Goal: Task Accomplishment & Management: Use online tool/utility

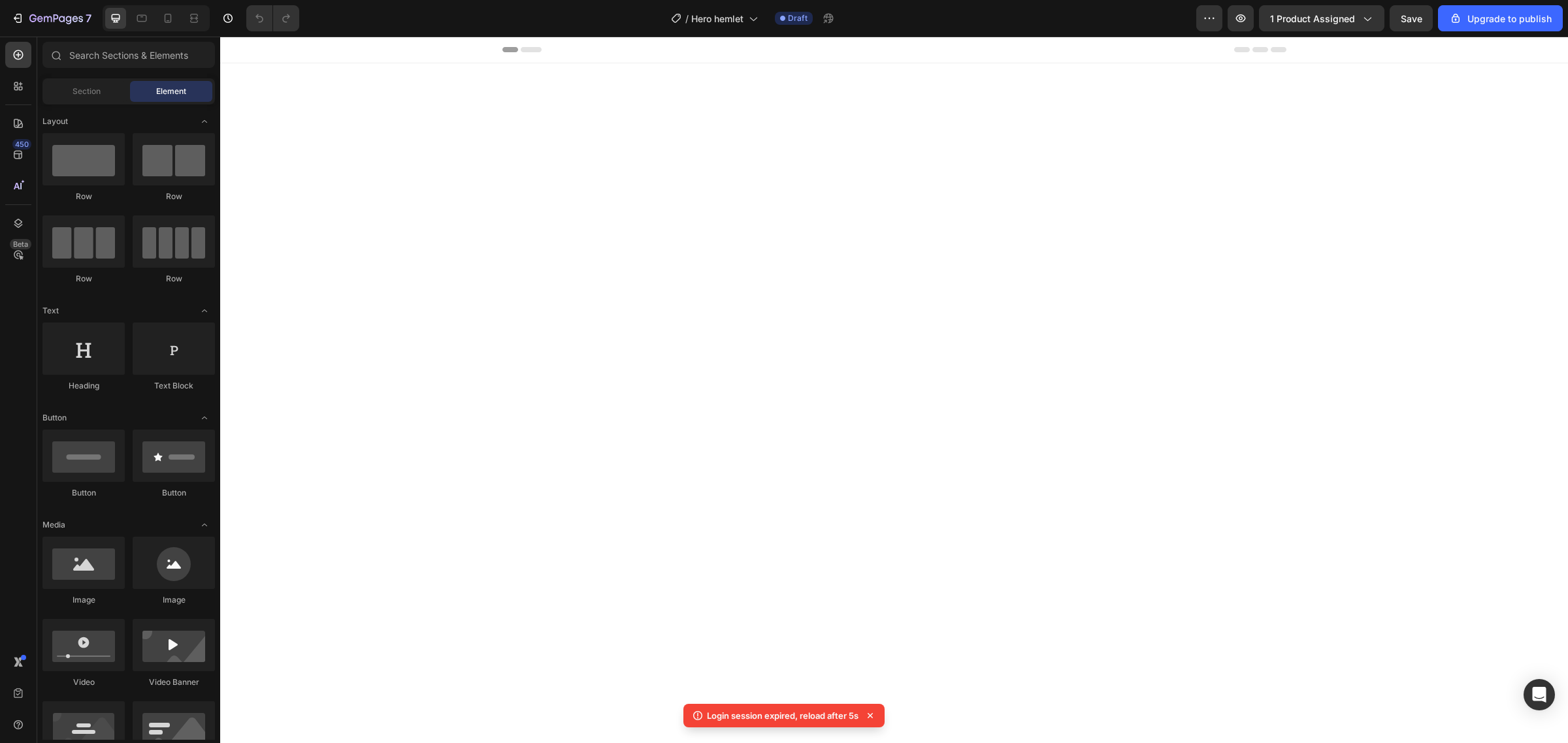
scroll to position [2204, 0]
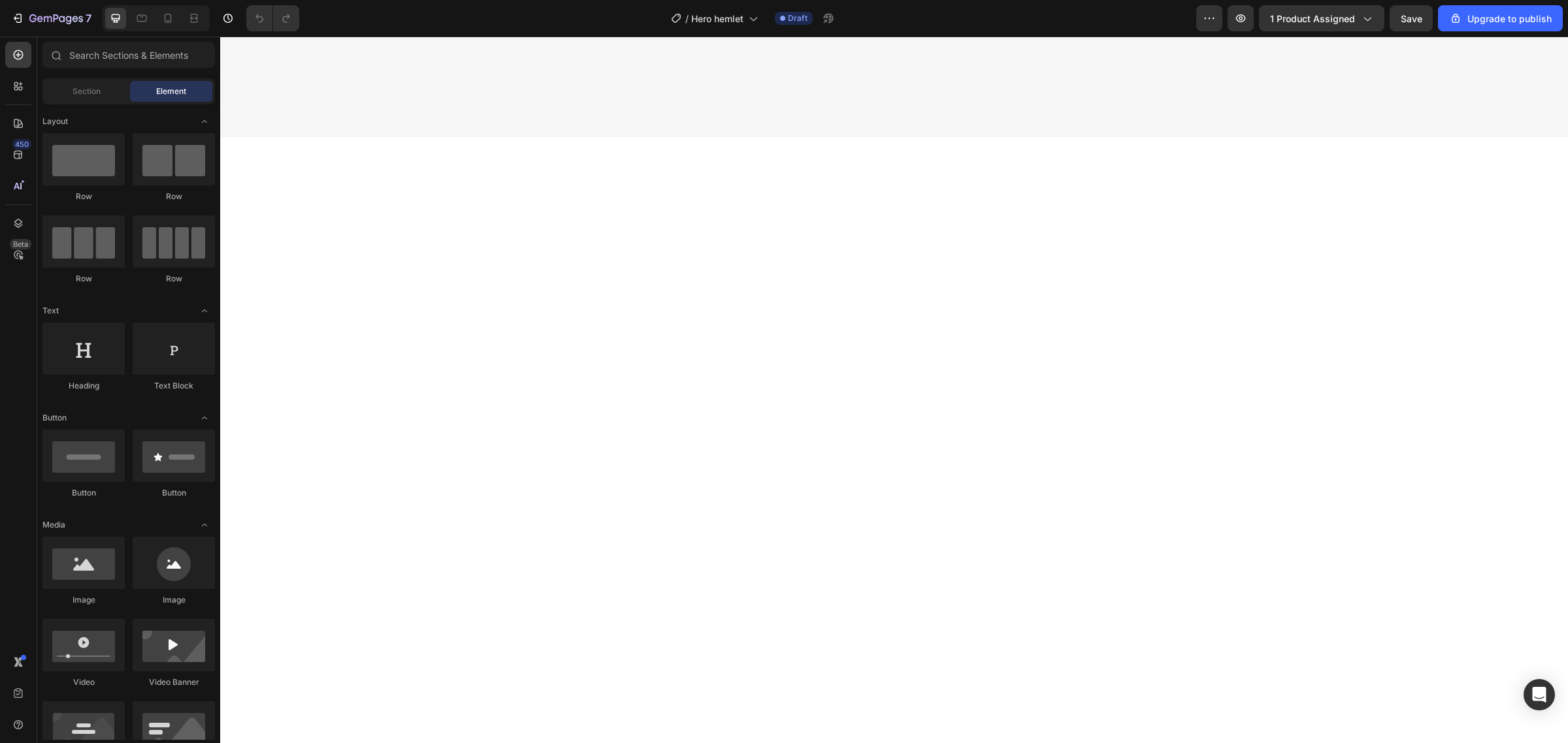
scroll to position [2185, 0]
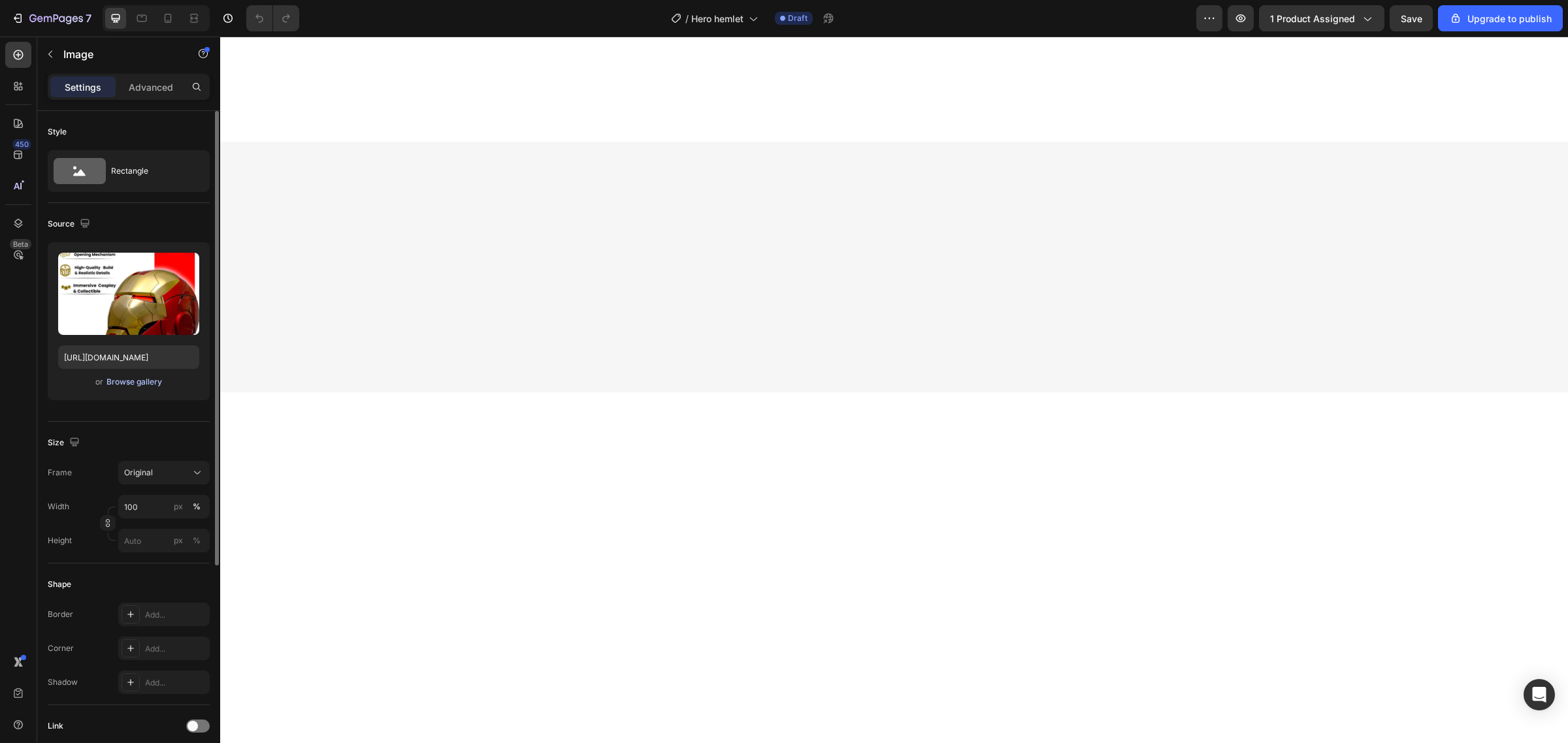
click at [137, 385] on div "Browse gallery" at bounding box center [134, 382] width 56 height 11
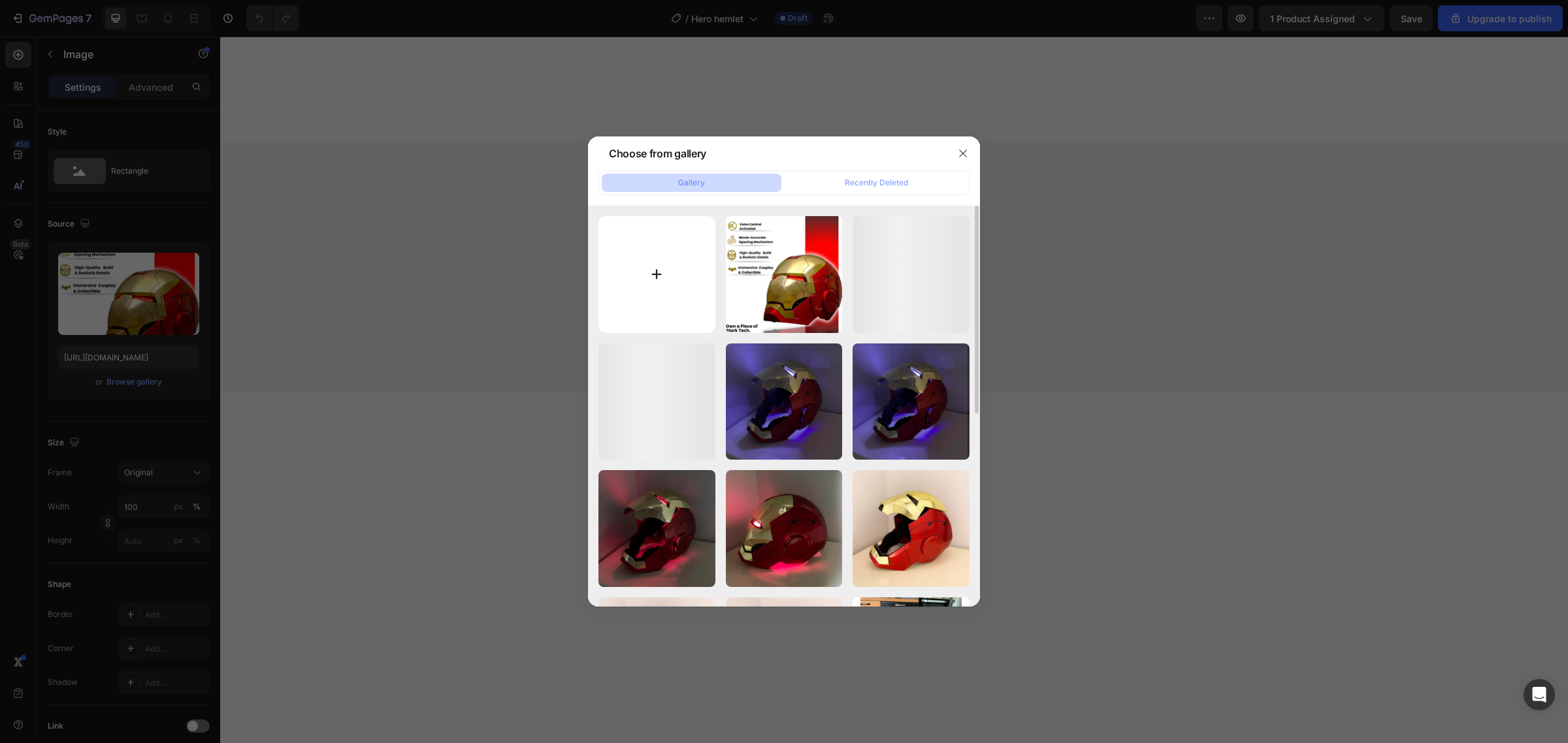
click at [648, 269] on input "file" at bounding box center [657, 275] width 117 height 117
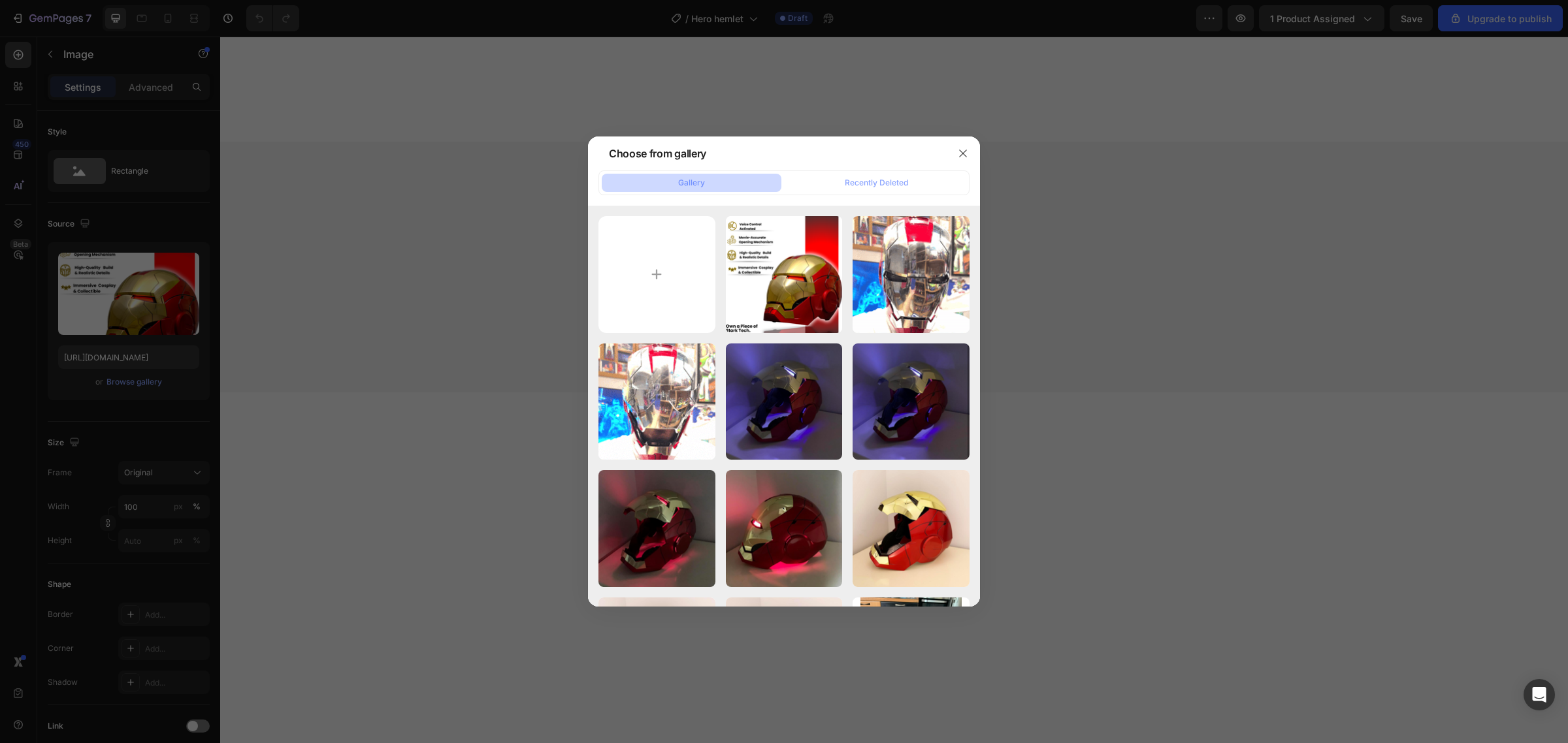
type input "C:\fakepath\g3-ezgif.com-optimize.gif"
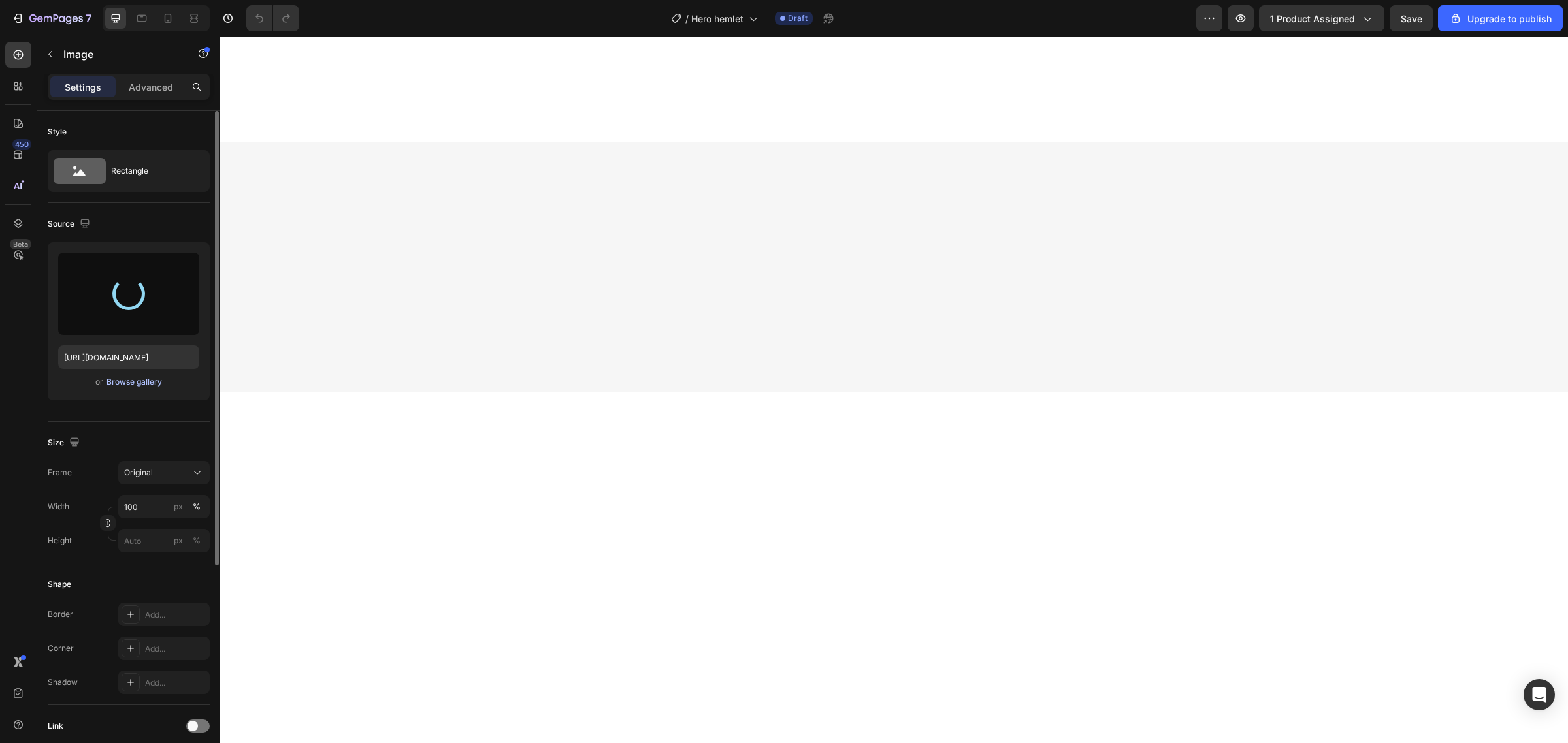
click at [129, 382] on div "Browse gallery" at bounding box center [134, 382] width 56 height 11
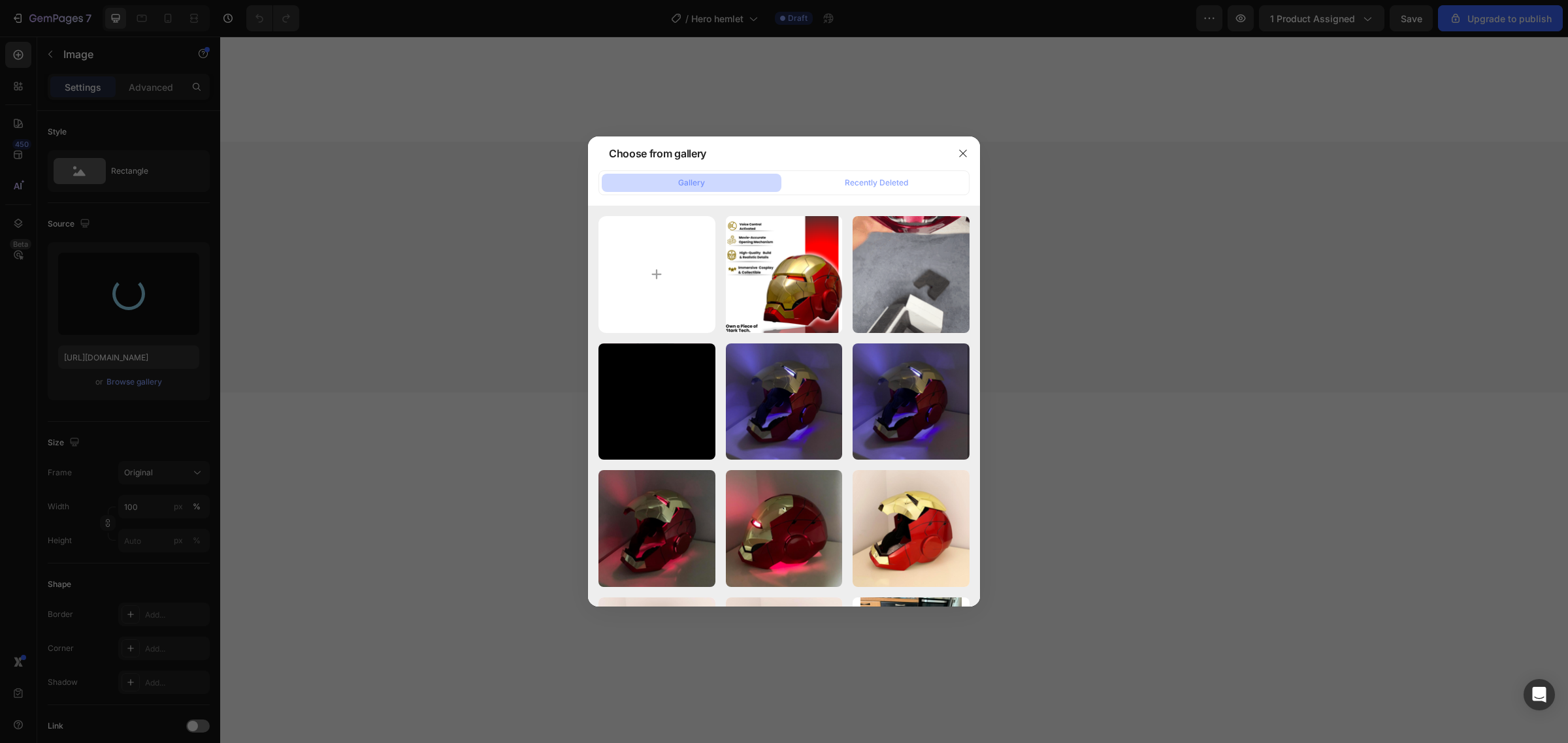
type input "C:\fakepath\g3-ezgif.com-optimize.gif"
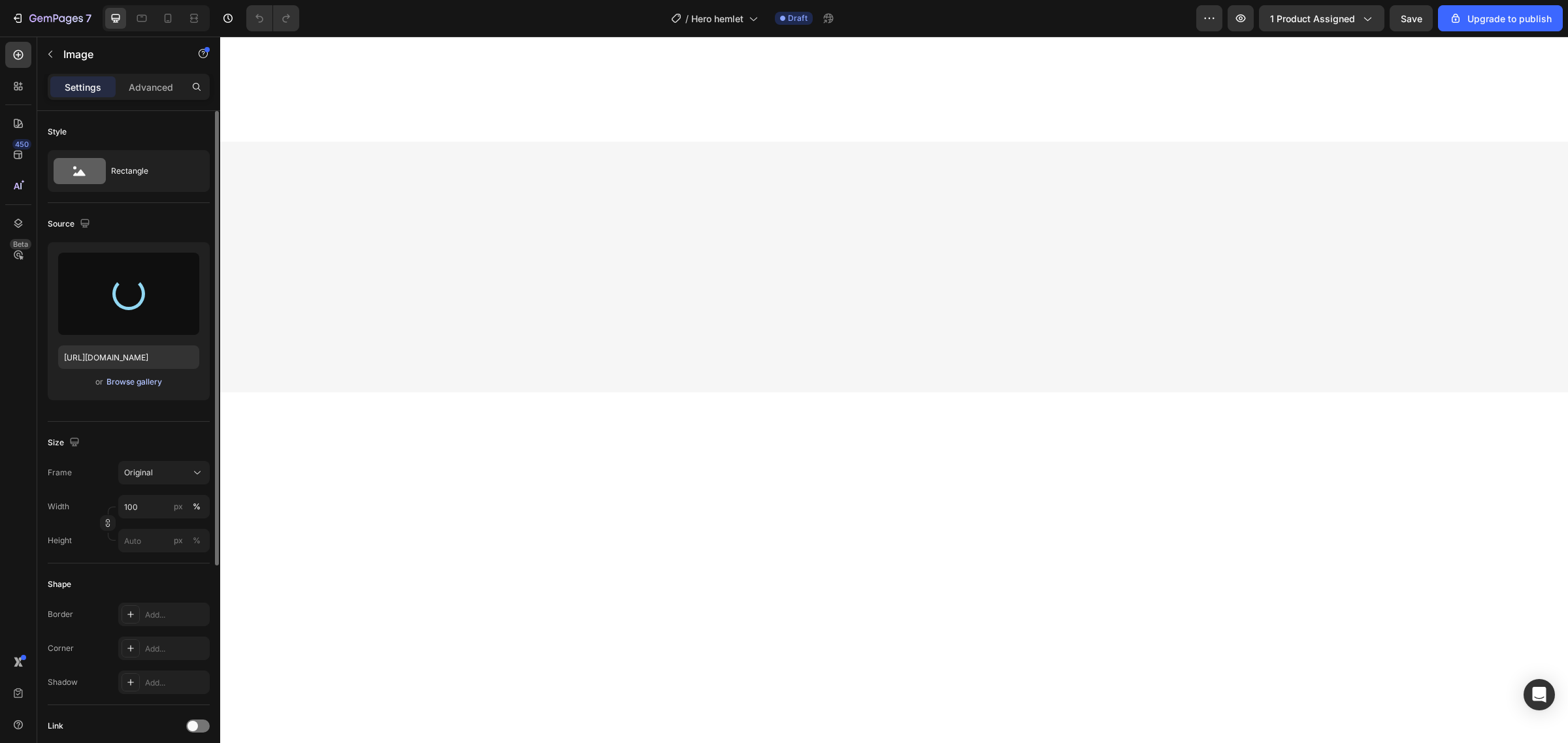
click at [151, 382] on div "Browse gallery" at bounding box center [134, 382] width 56 height 11
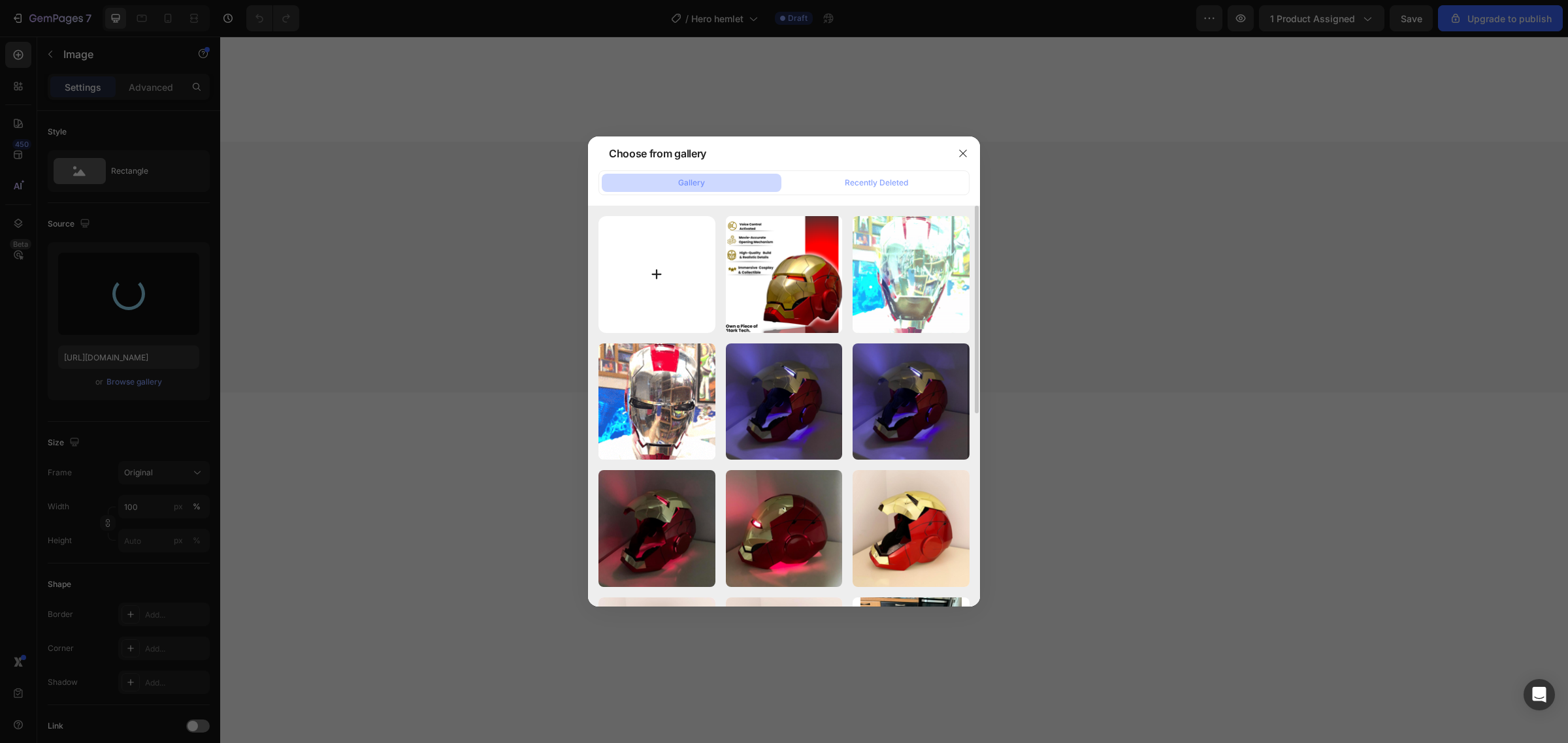
click at [644, 272] on input "file" at bounding box center [657, 275] width 117 height 117
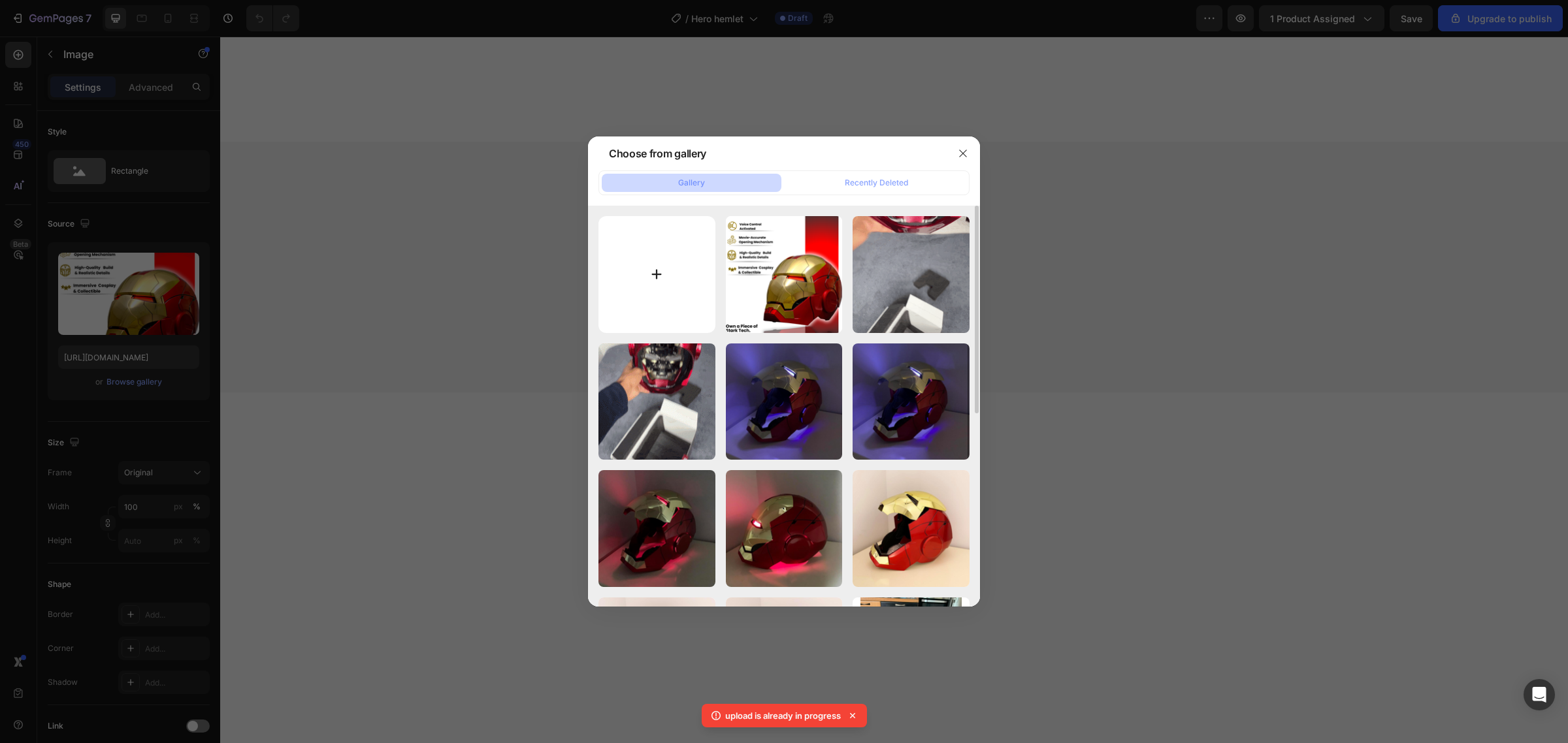
type input "[URL][DOMAIN_NAME]"
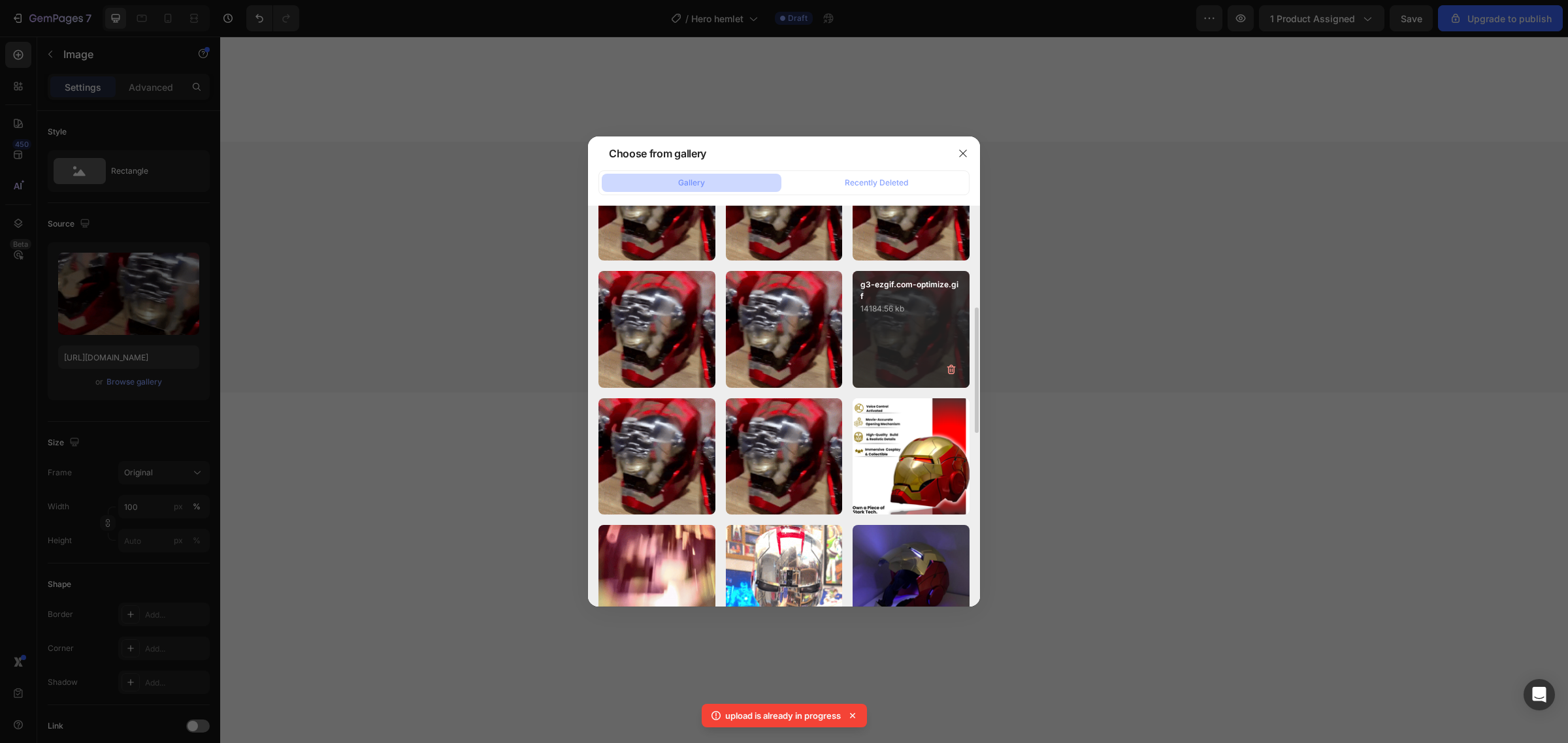
scroll to position [408, 0]
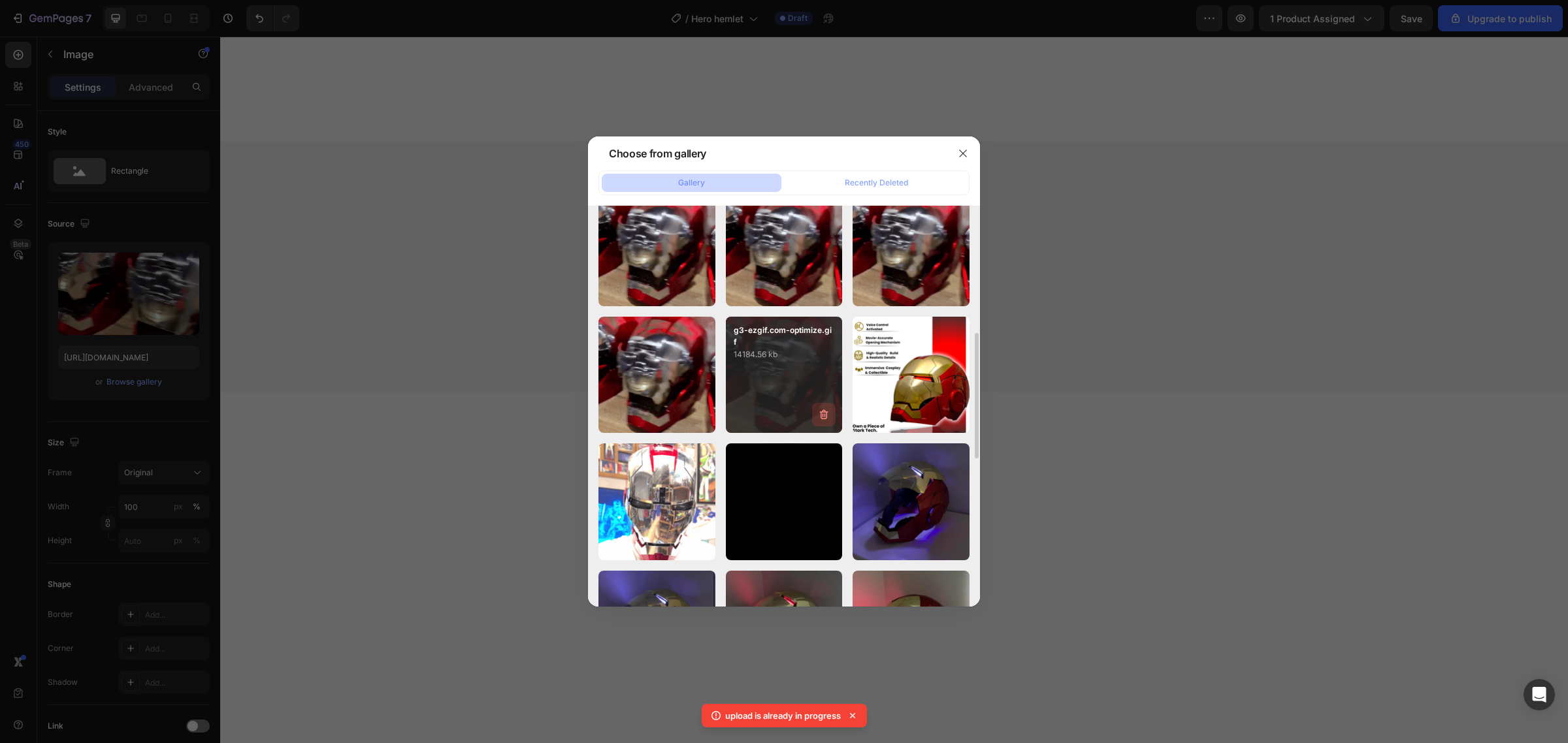
click at [825, 416] on icon "button" at bounding box center [825, 416] width 1 height 4
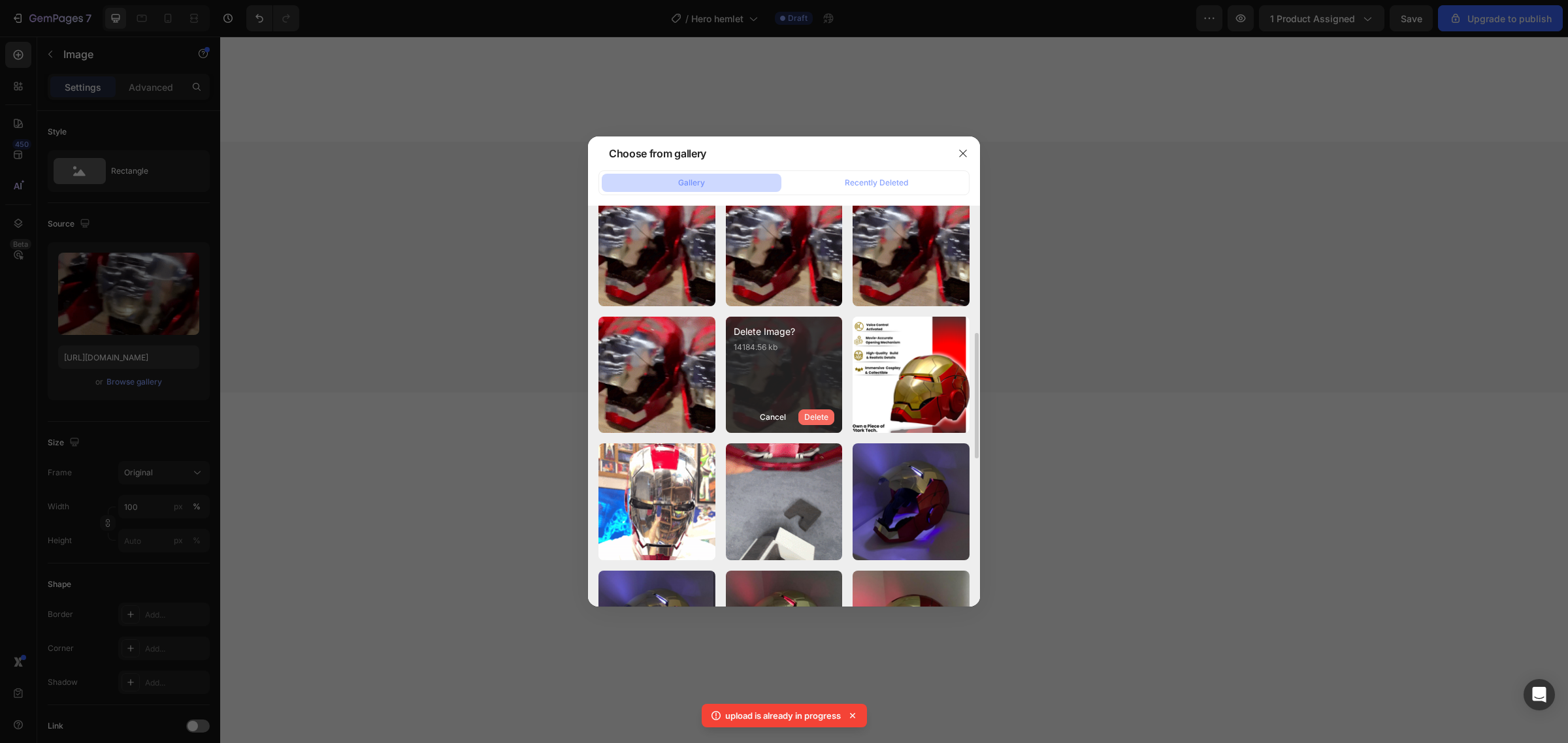
click at [815, 418] on div "Delete" at bounding box center [816, 417] width 24 height 11
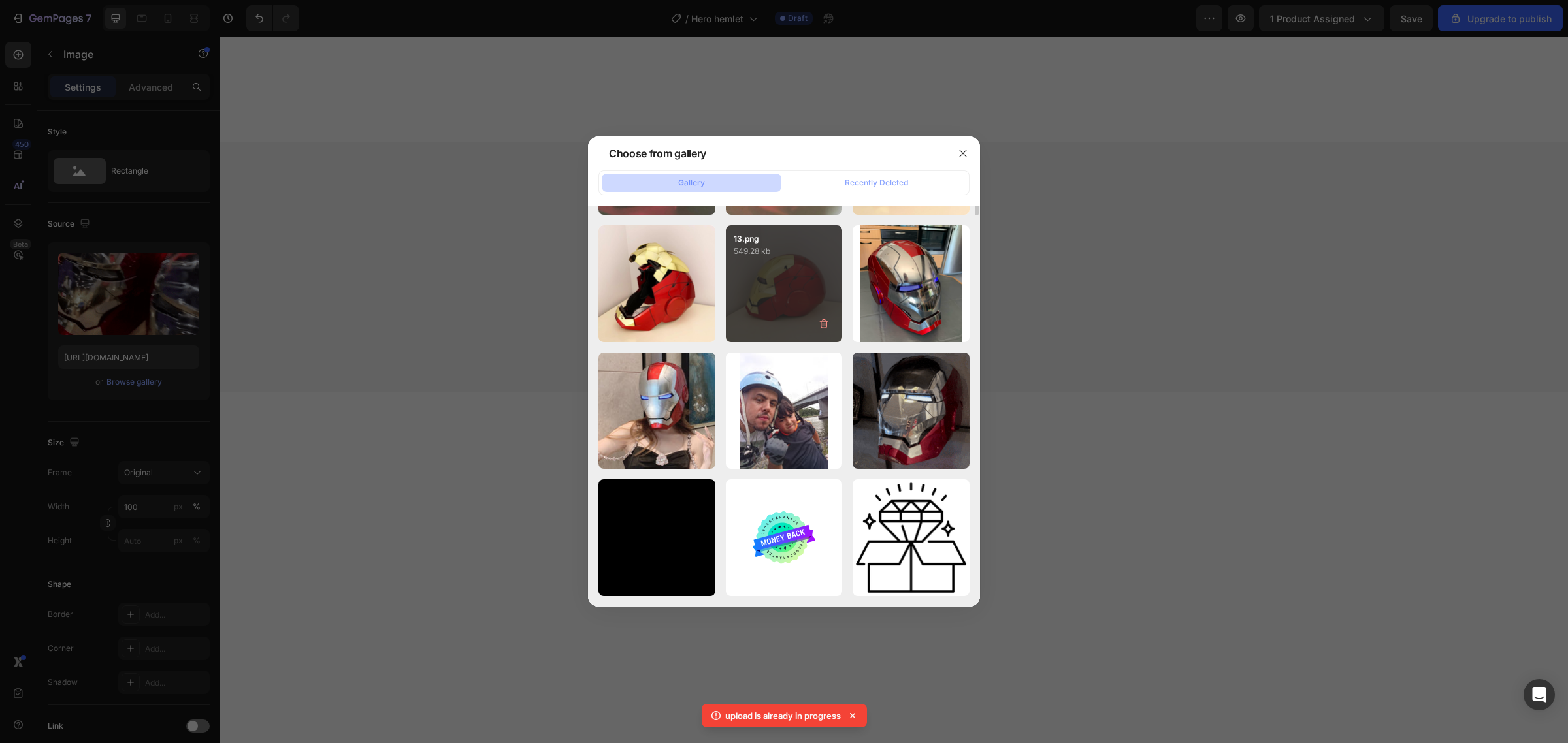
scroll to position [0, 0]
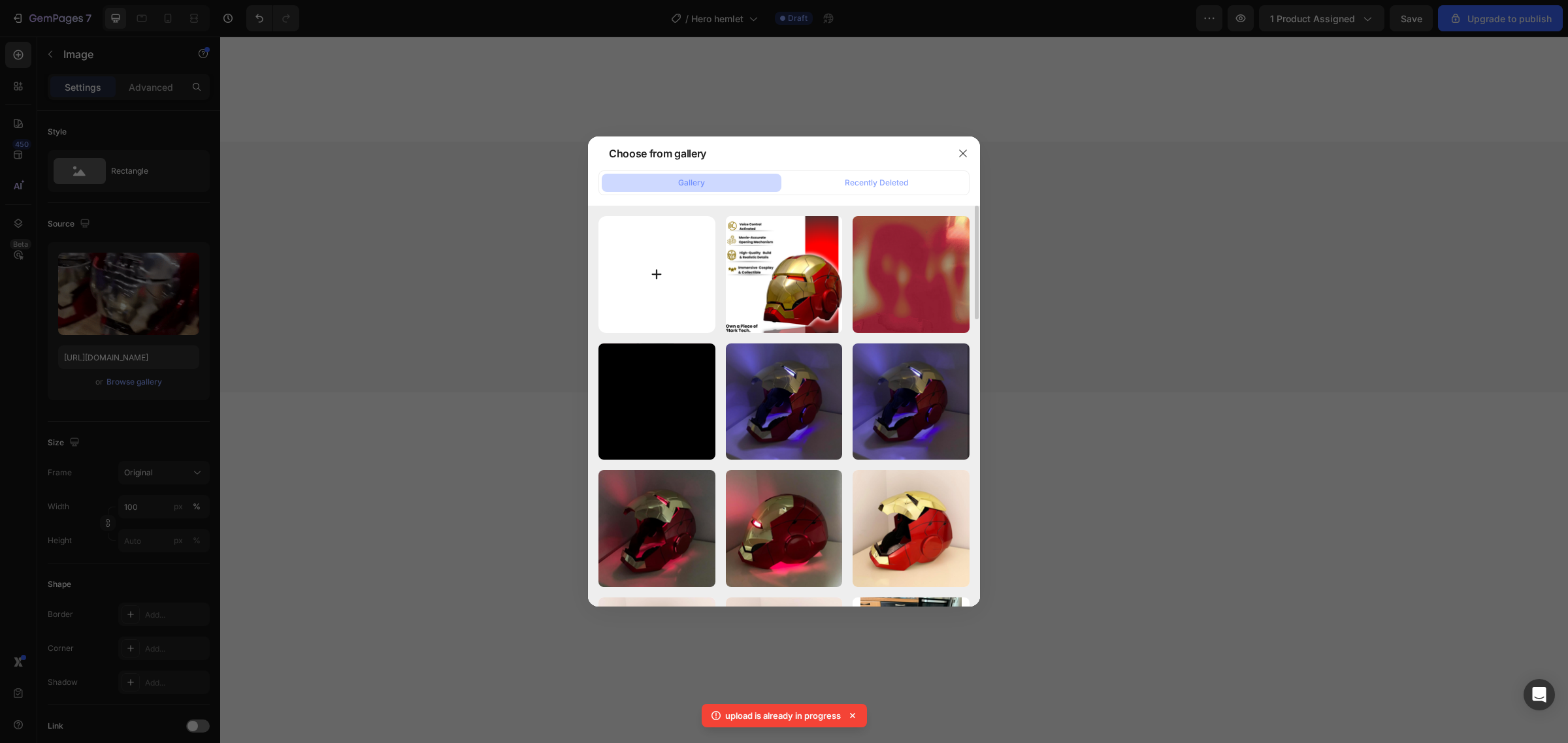
click at [683, 291] on input "file" at bounding box center [657, 275] width 117 height 117
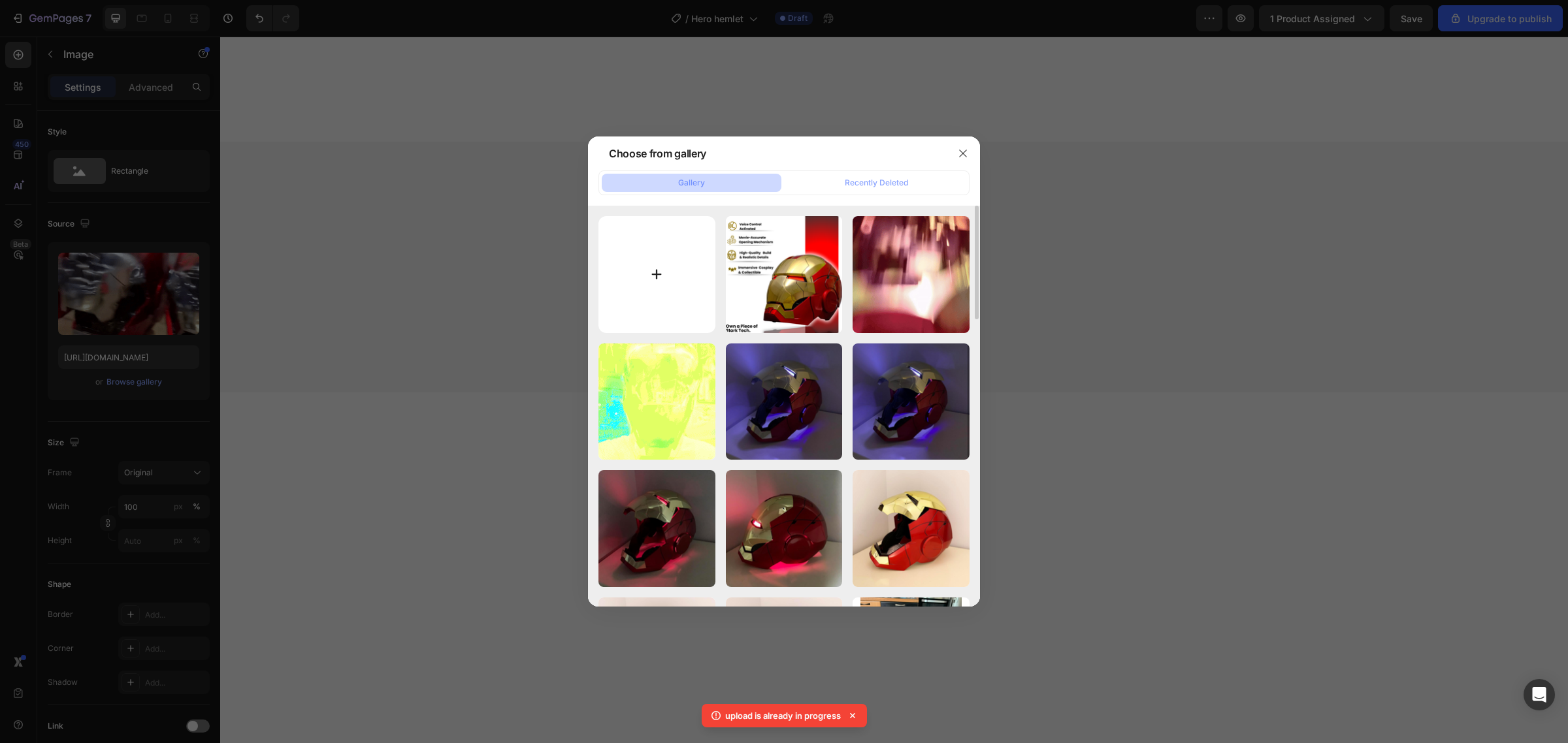
type input "C:\fakepath\g3-ezgif.com-optimize.gif"
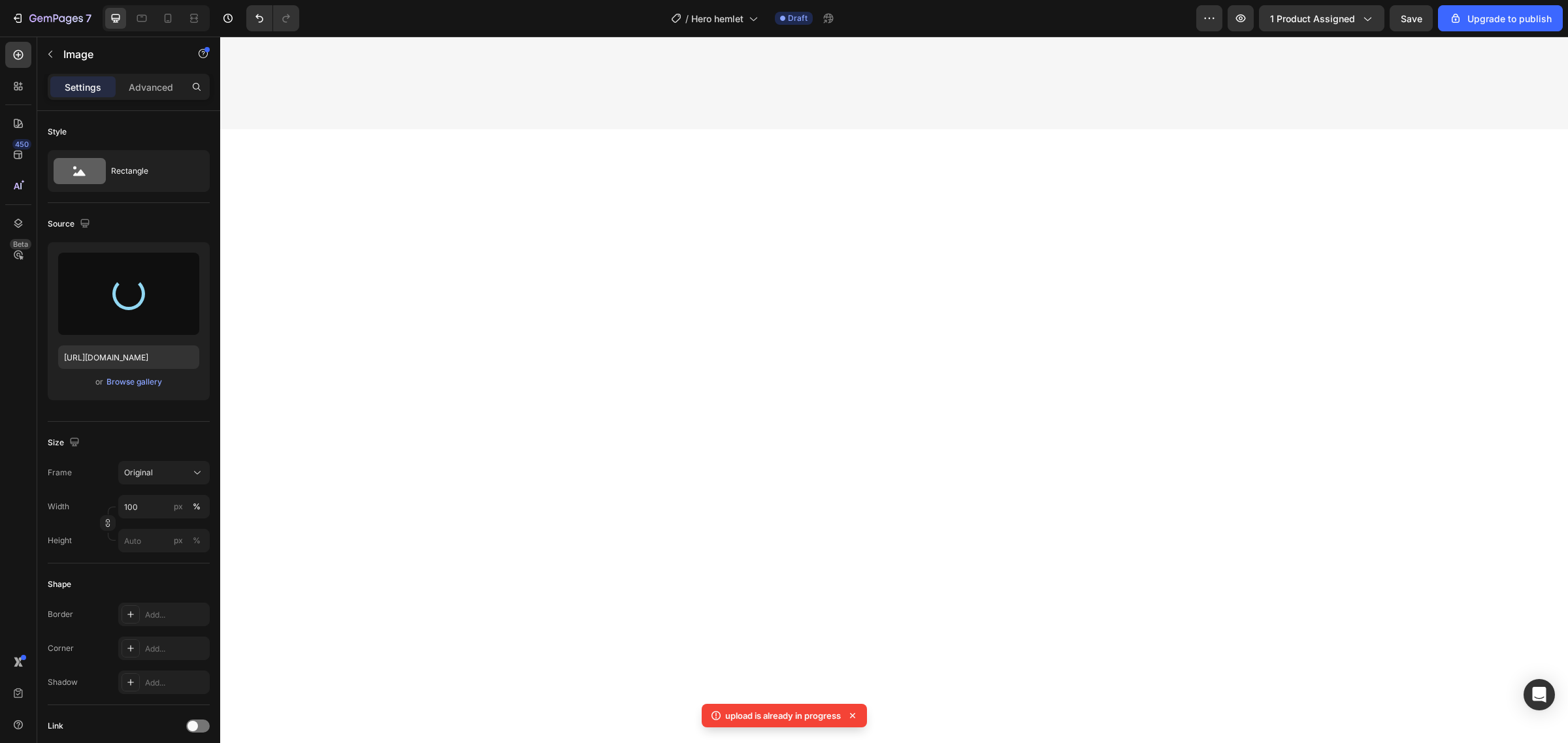
scroll to position [2429, 0]
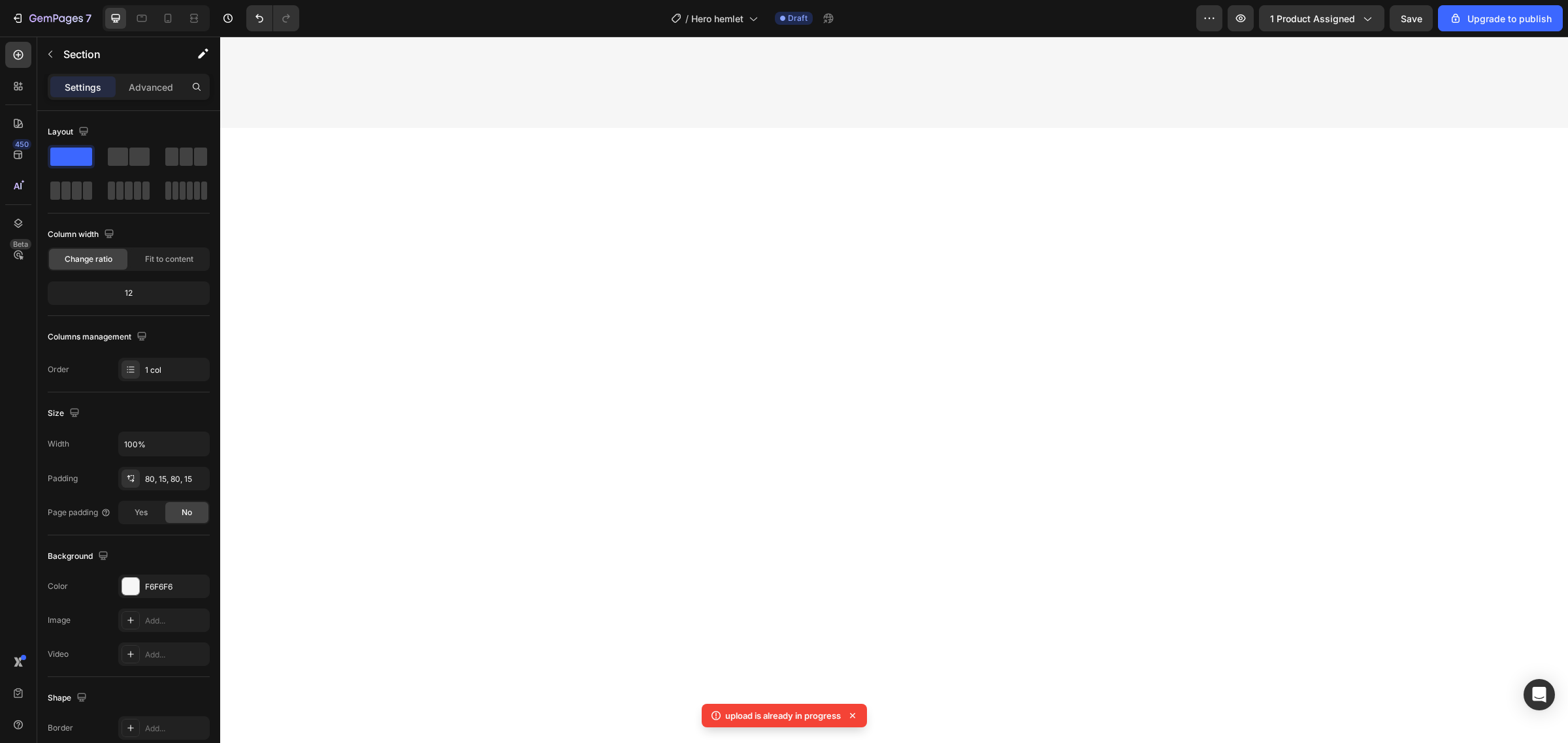
scroll to position [1940, 0]
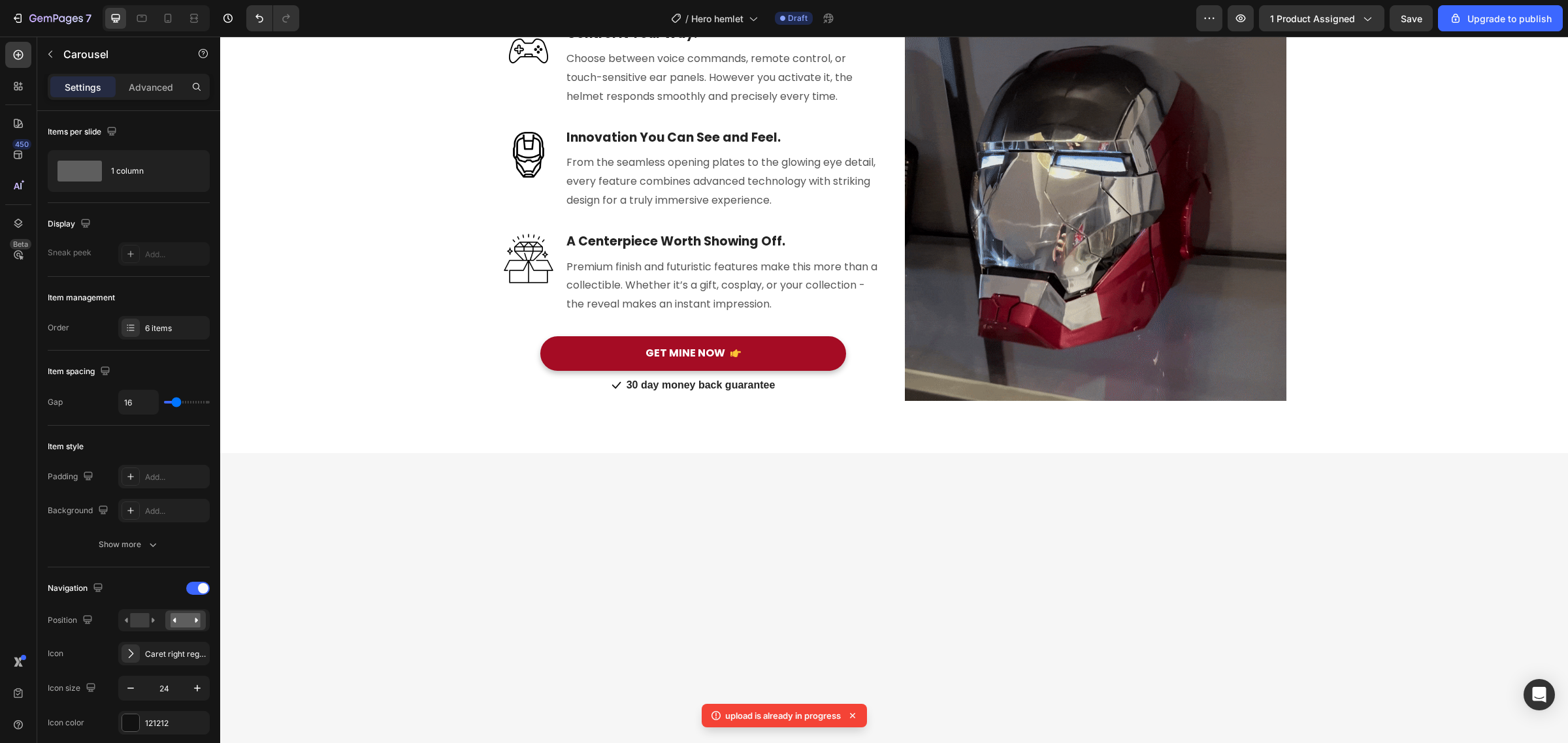
scroll to position [0, 0]
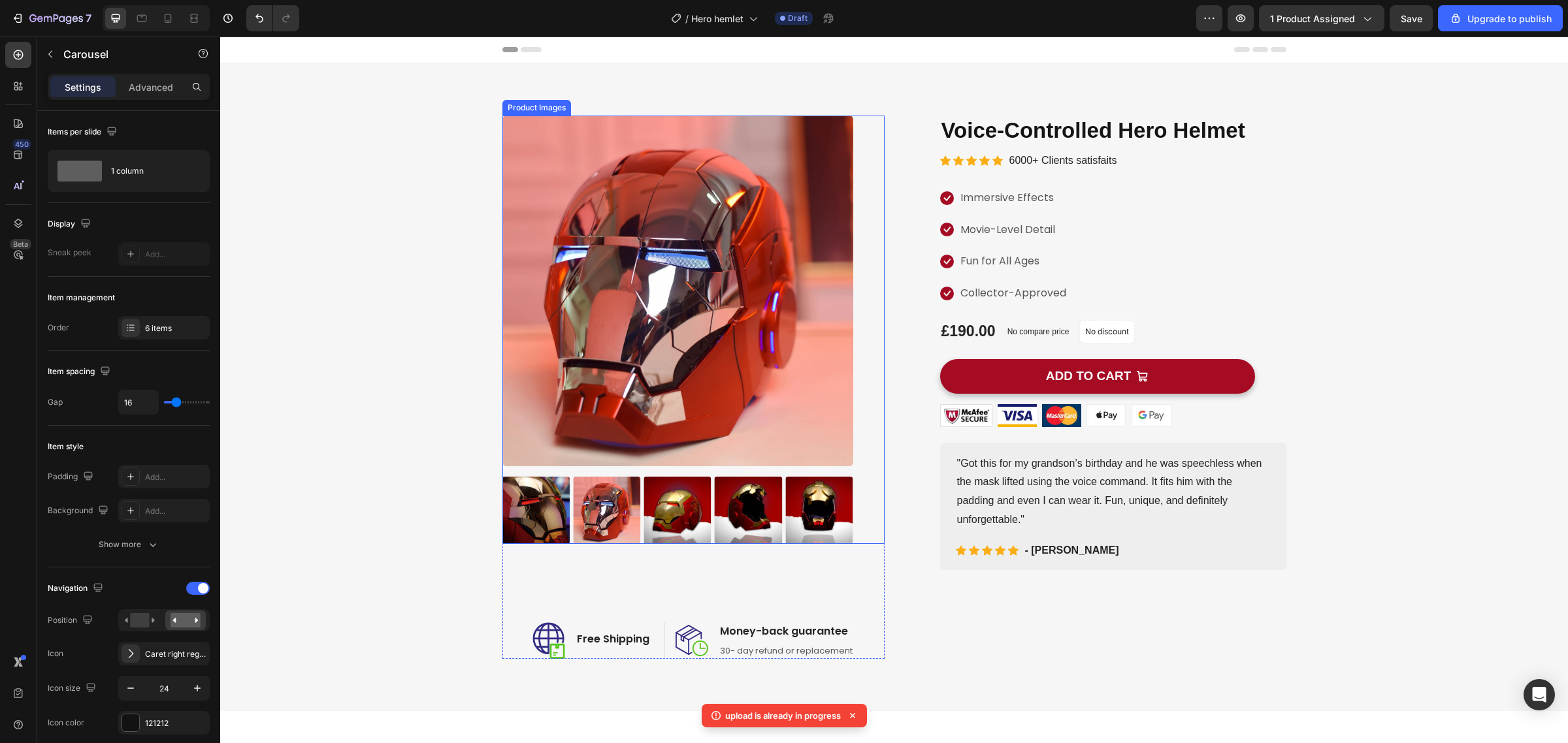
click at [668, 516] on img at bounding box center [677, 511] width 67 height 67
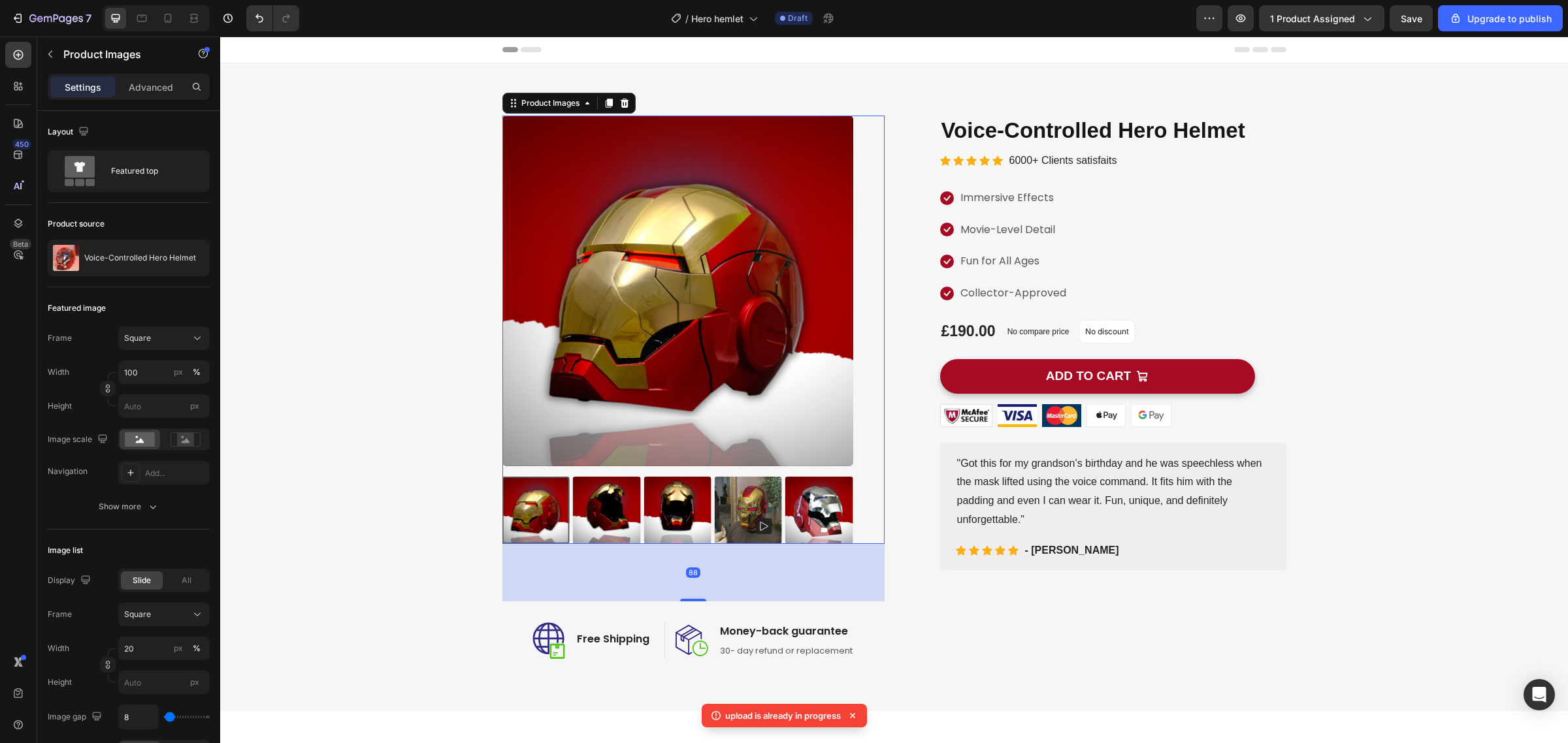
click at [673, 516] on img at bounding box center [677, 511] width 67 height 67
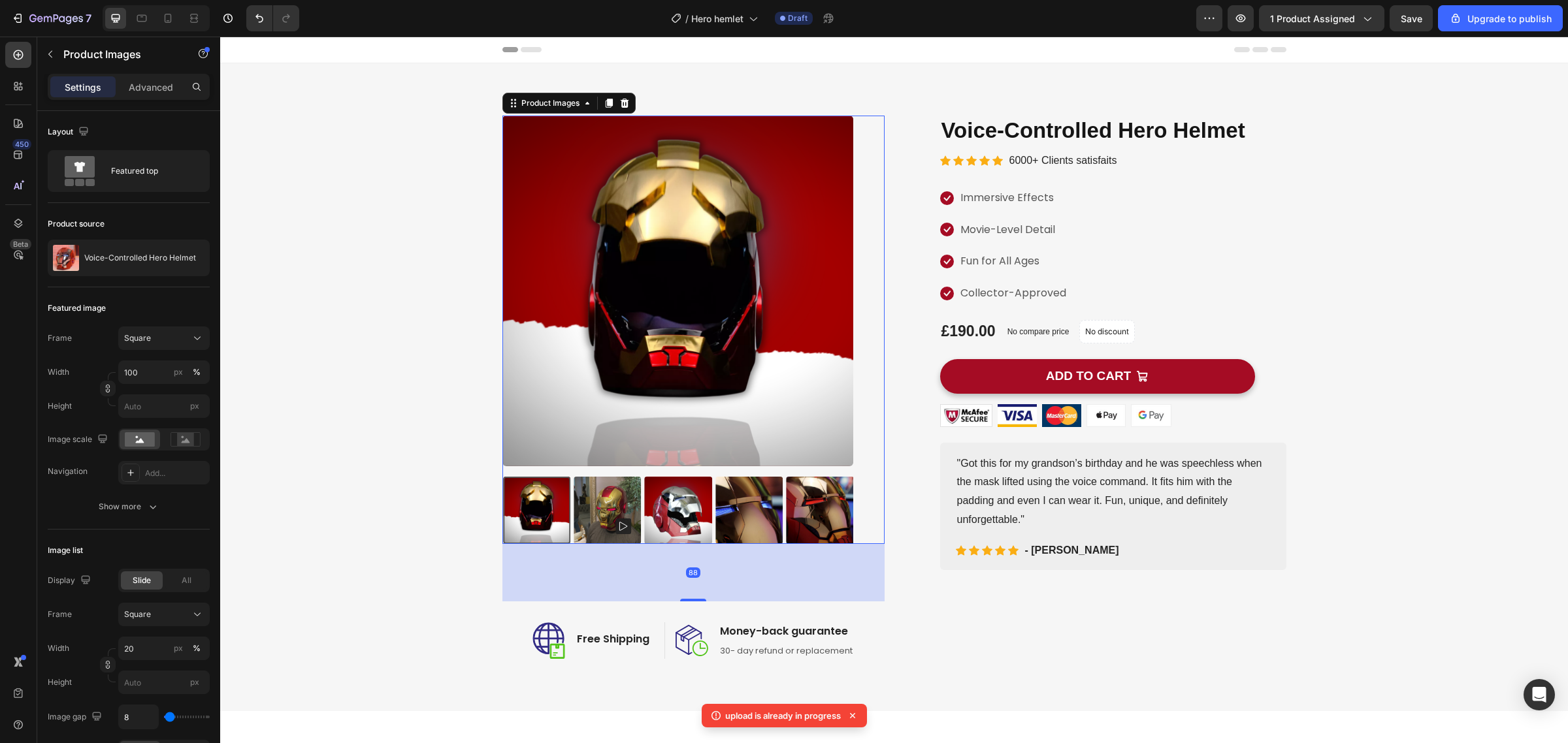
click at [671, 516] on img at bounding box center [678, 511] width 67 height 67
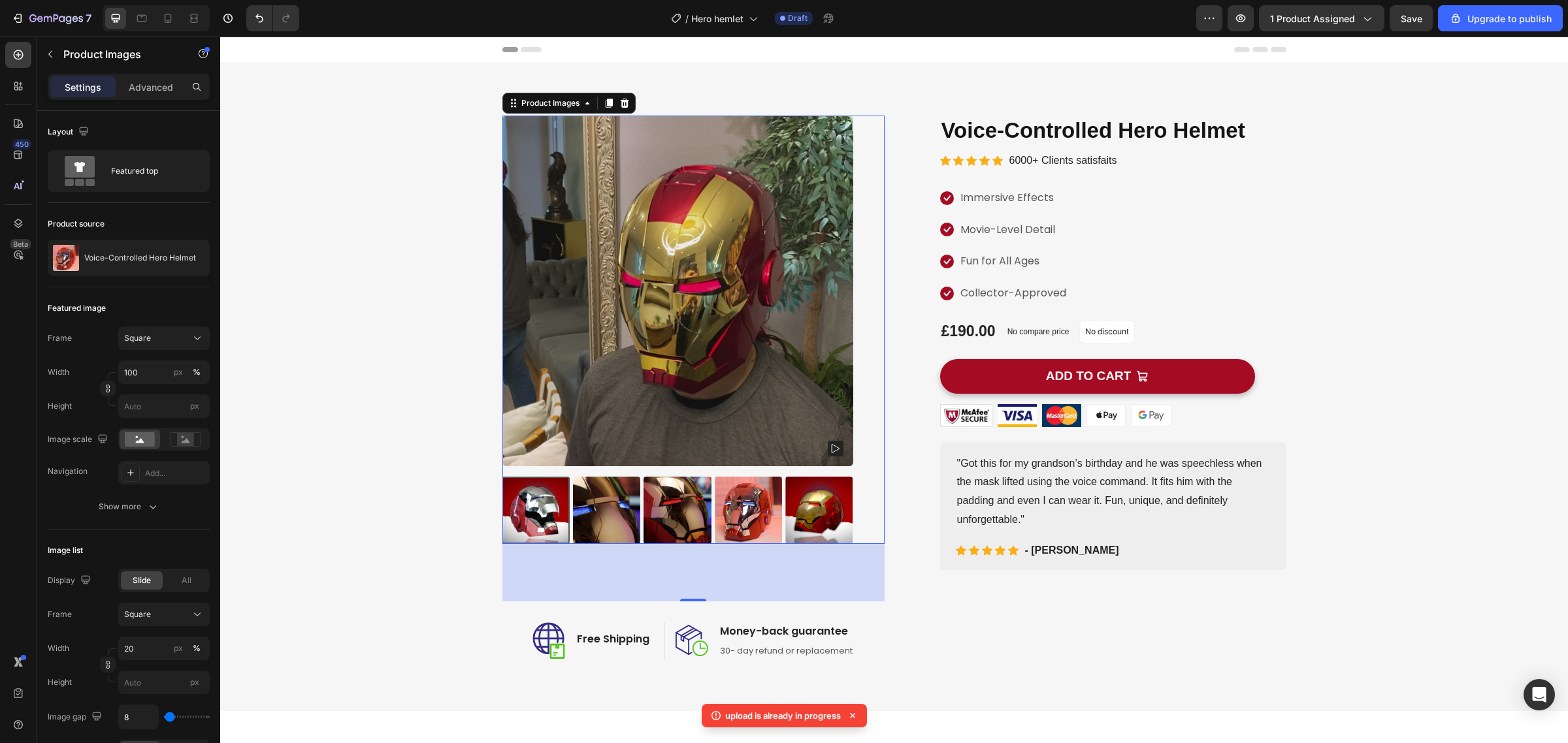
click at [827, 451] on rect at bounding box center [835, 449] width 16 height 16
click at [662, 204] on img at bounding box center [677, 291] width 351 height 351
click at [696, 492] on img at bounding box center [677, 511] width 67 height 67
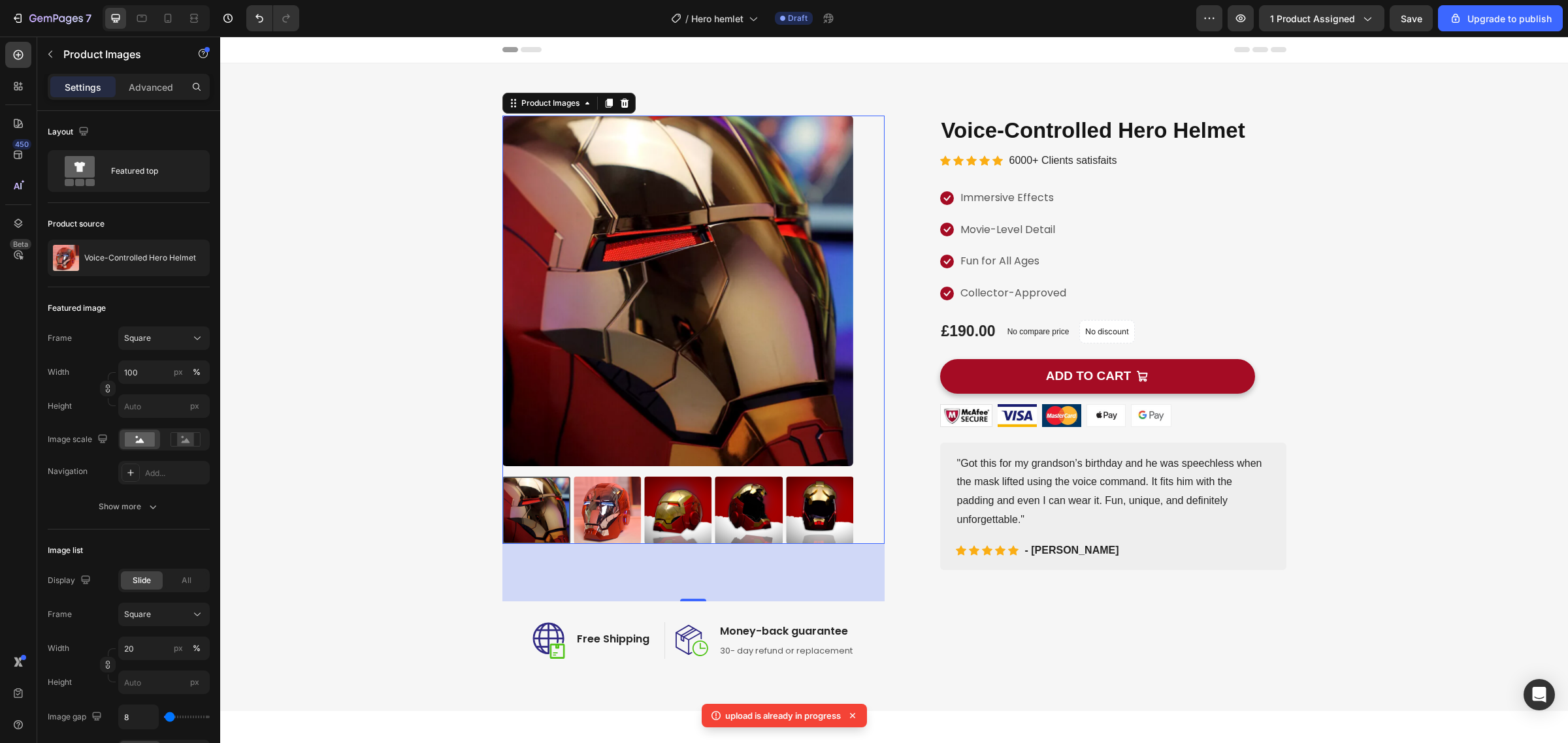
click at [730, 498] on img at bounding box center [749, 511] width 67 height 67
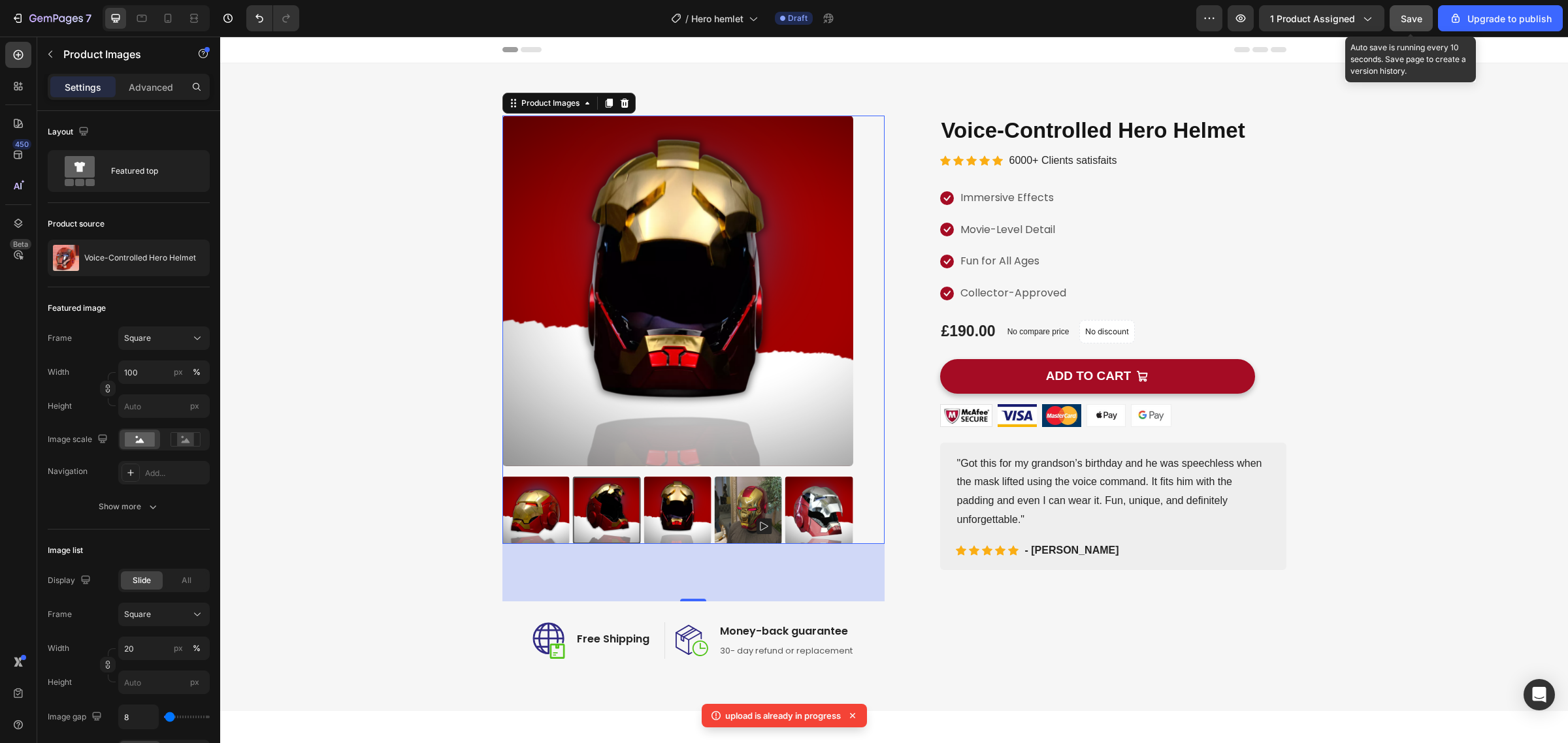
click at [1413, 18] on span "Save" at bounding box center [1412, 19] width 21 height 11
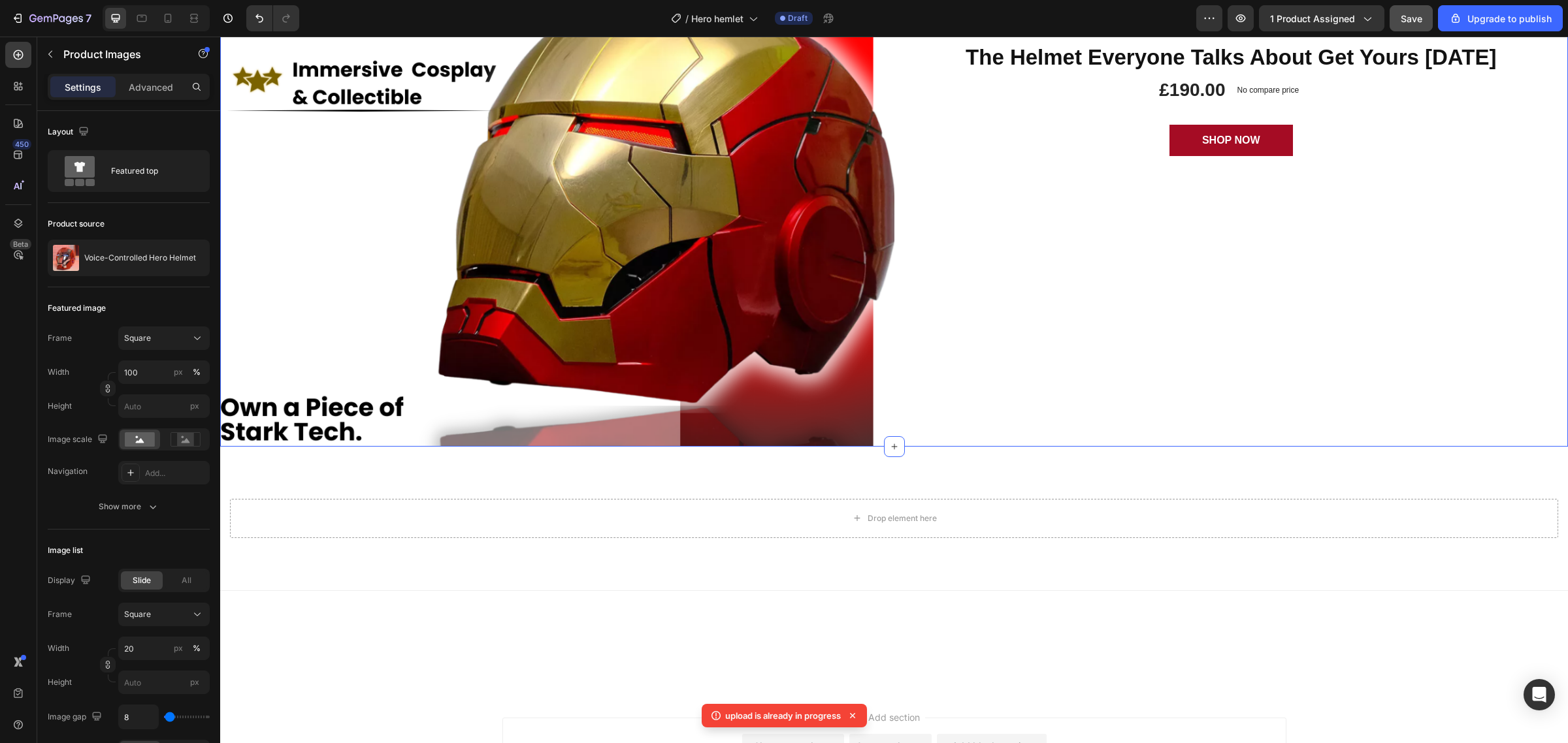
scroll to position [4676, 0]
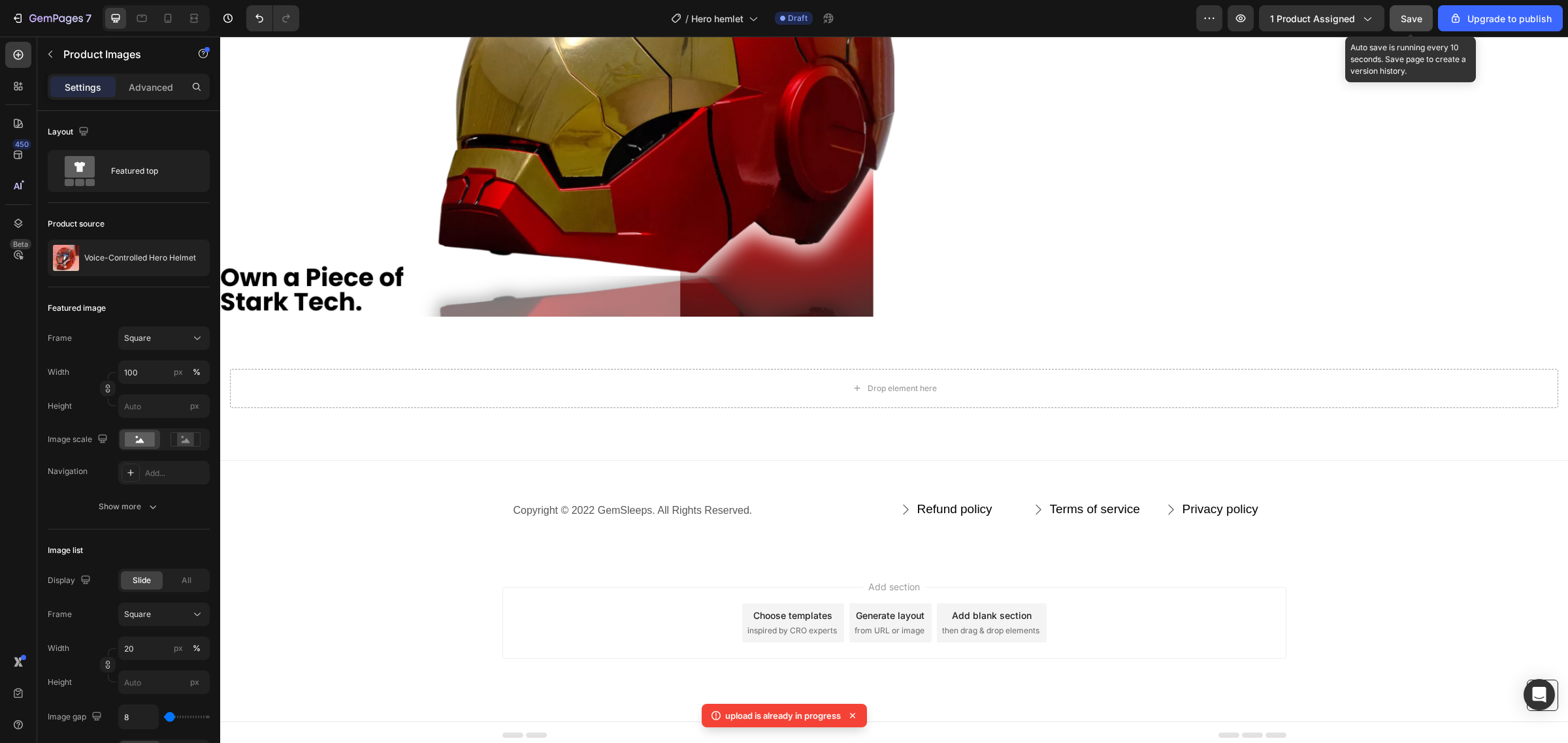
click at [1412, 27] on button "Save" at bounding box center [1411, 18] width 43 height 26
